Goal: Task Accomplishment & Management: Manage account settings

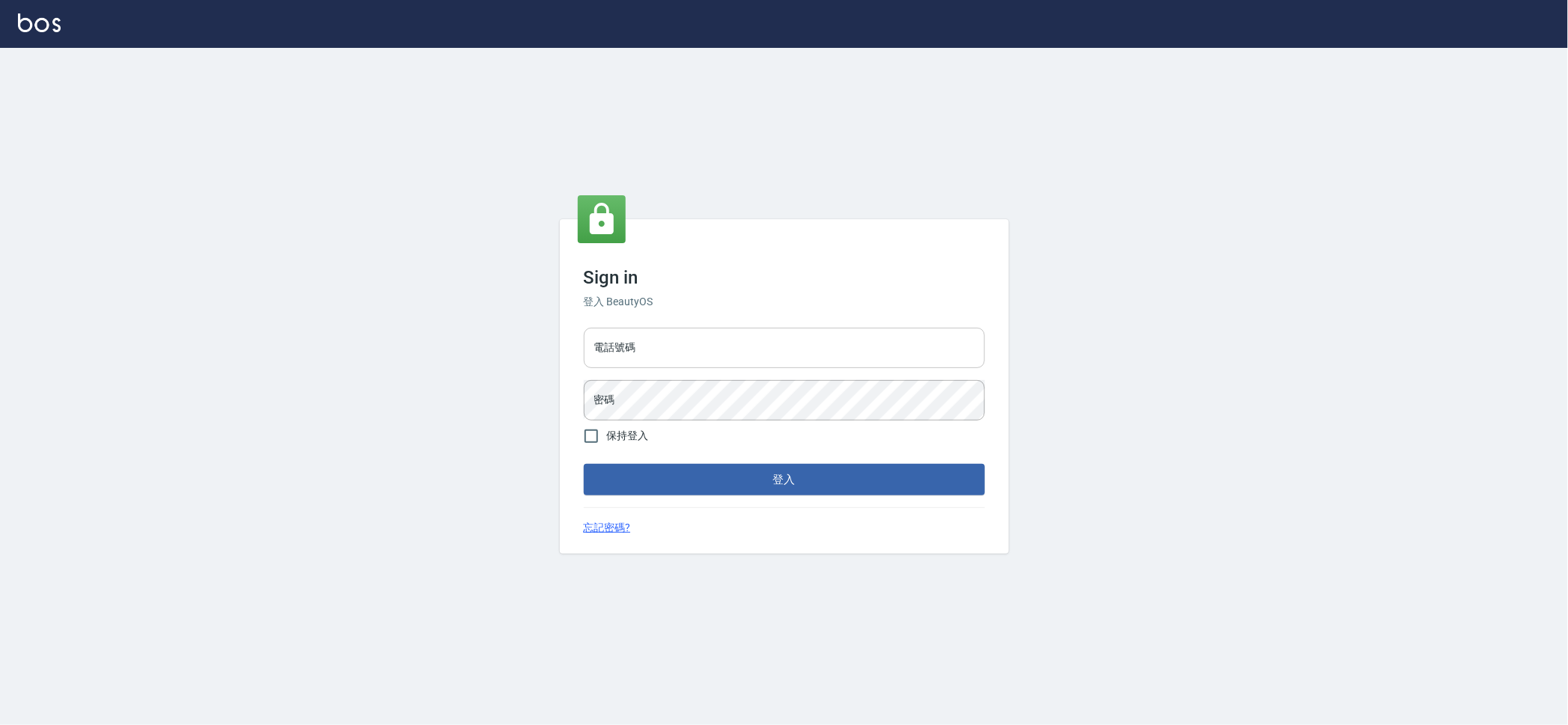
drag, startPoint x: 798, startPoint y: 352, endPoint x: 800, endPoint y: 367, distance: 15.1
click at [798, 351] on input "電話號碼" at bounding box center [784, 348] width 401 height 40
type input "0909258357"
click at [584, 464] on button "登入" at bounding box center [784, 479] width 401 height 32
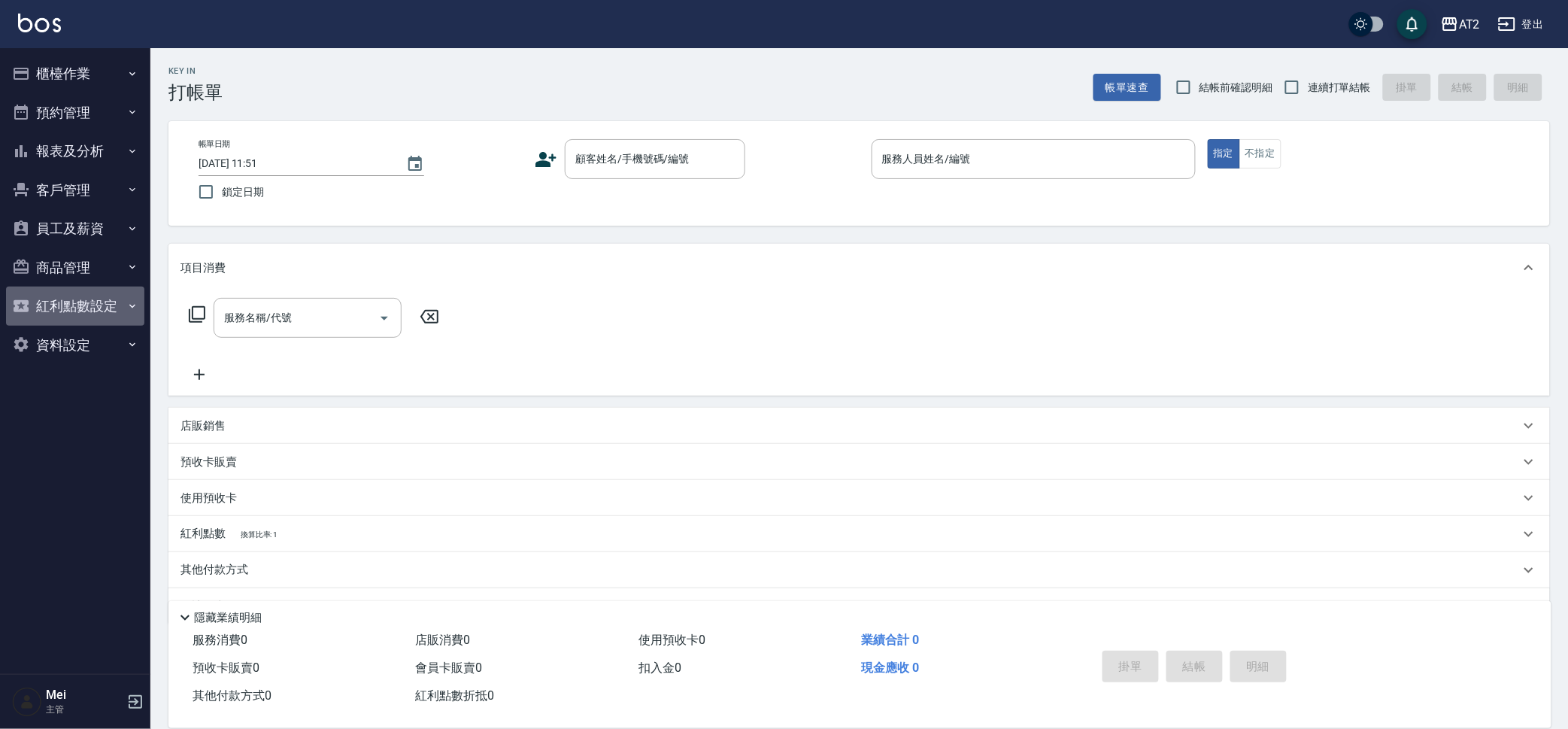
click at [83, 315] on button "紅利點數設定" at bounding box center [74, 306] width 138 height 40
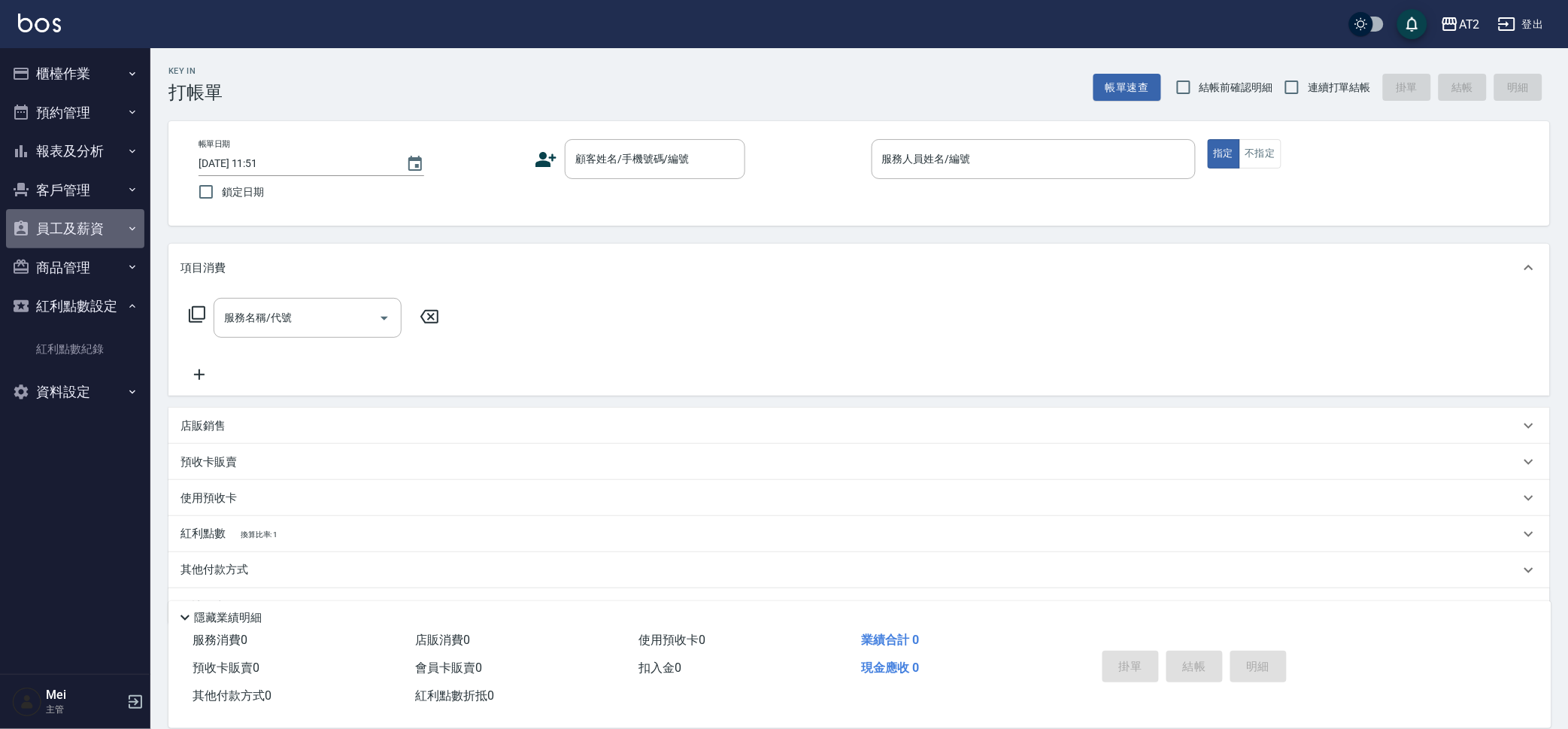
click at [109, 221] on button "員工及薪資" at bounding box center [74, 229] width 138 height 40
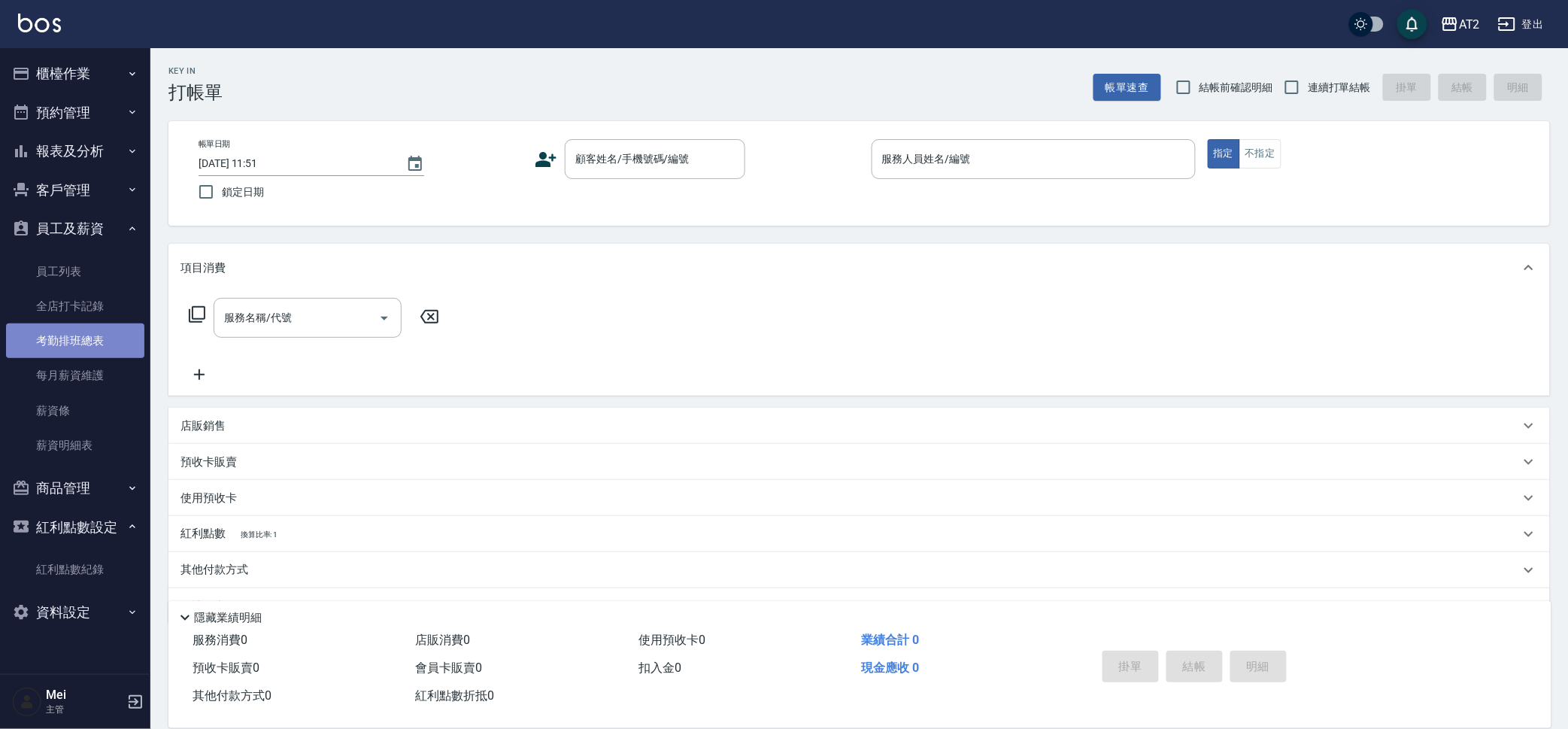
click at [111, 350] on link "考勤排班總表" at bounding box center [74, 341] width 138 height 35
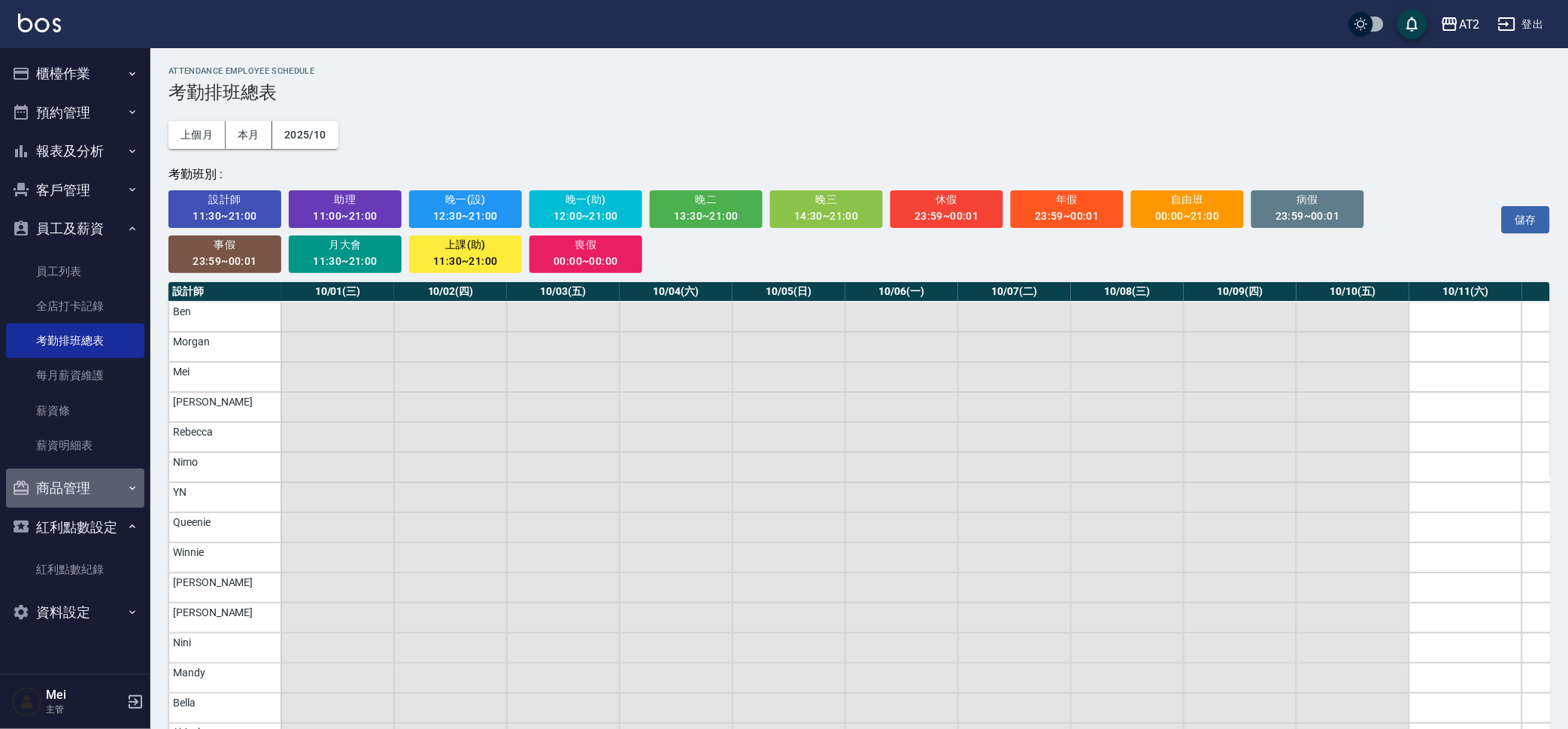
click at [87, 497] on button "商品管理" at bounding box center [74, 489] width 138 height 40
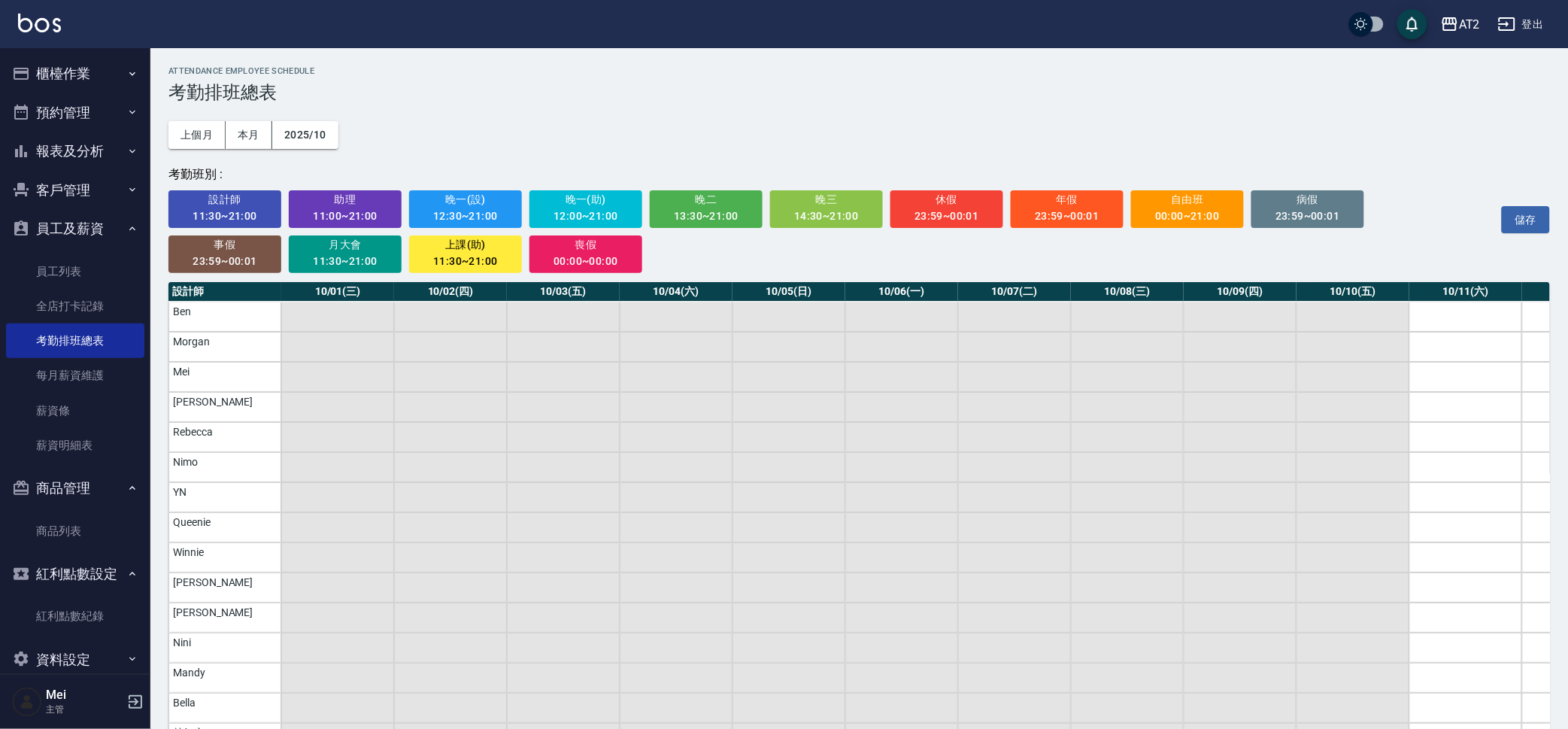
click at [94, 70] on button "櫃檯作業" at bounding box center [74, 73] width 138 height 40
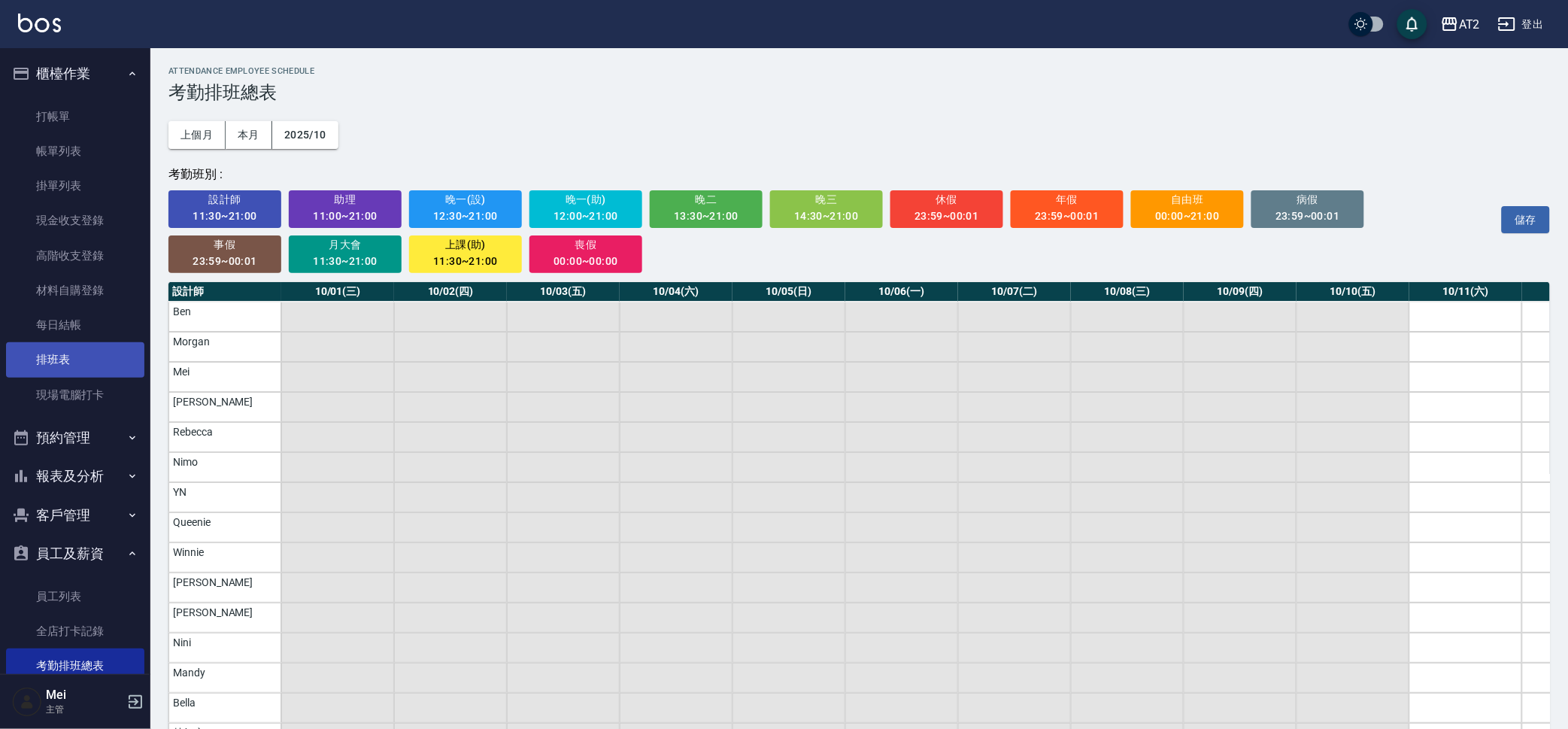
click at [102, 362] on link "排班表" at bounding box center [74, 360] width 138 height 35
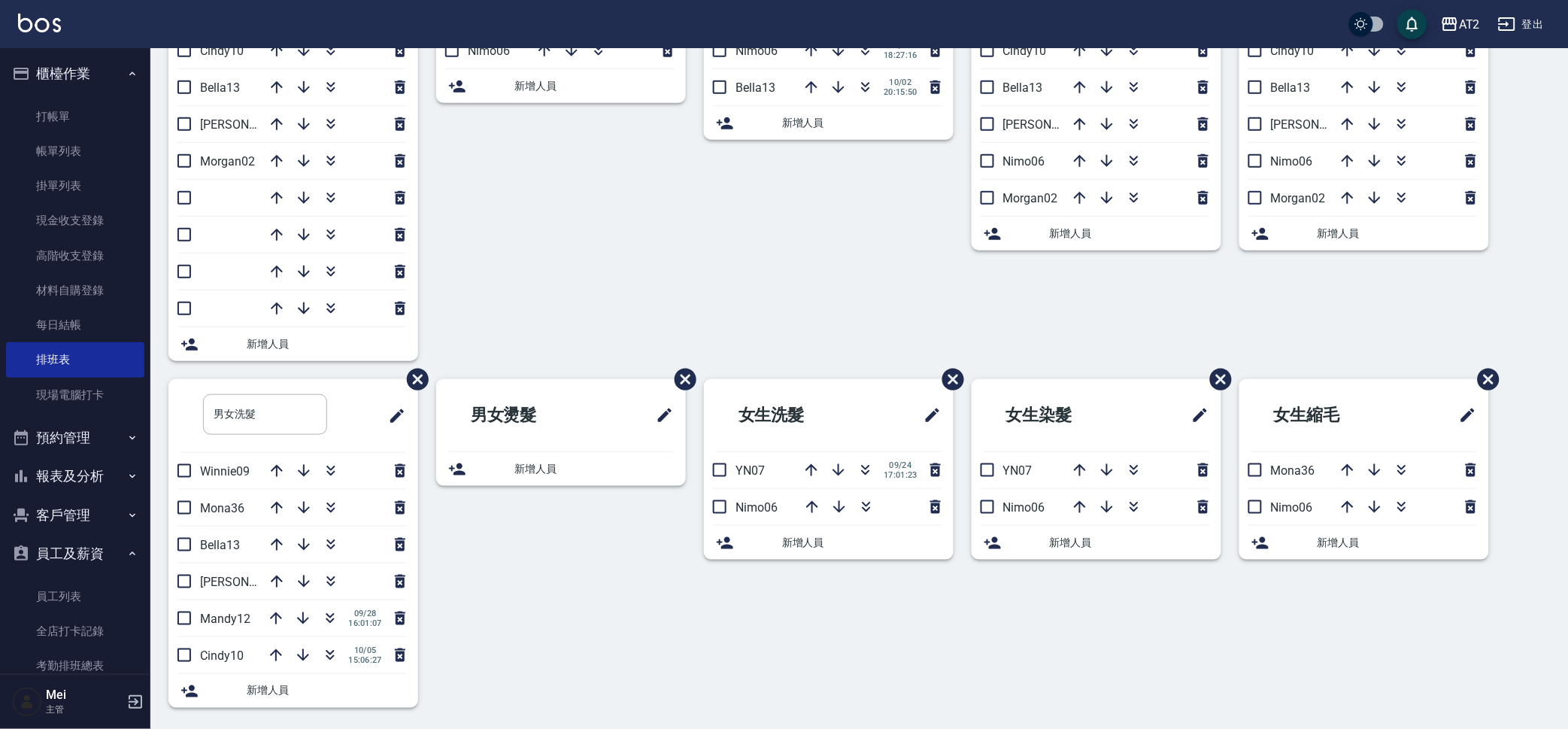
scroll to position [274, 0]
